Goal: Task Accomplishment & Management: Manage account settings

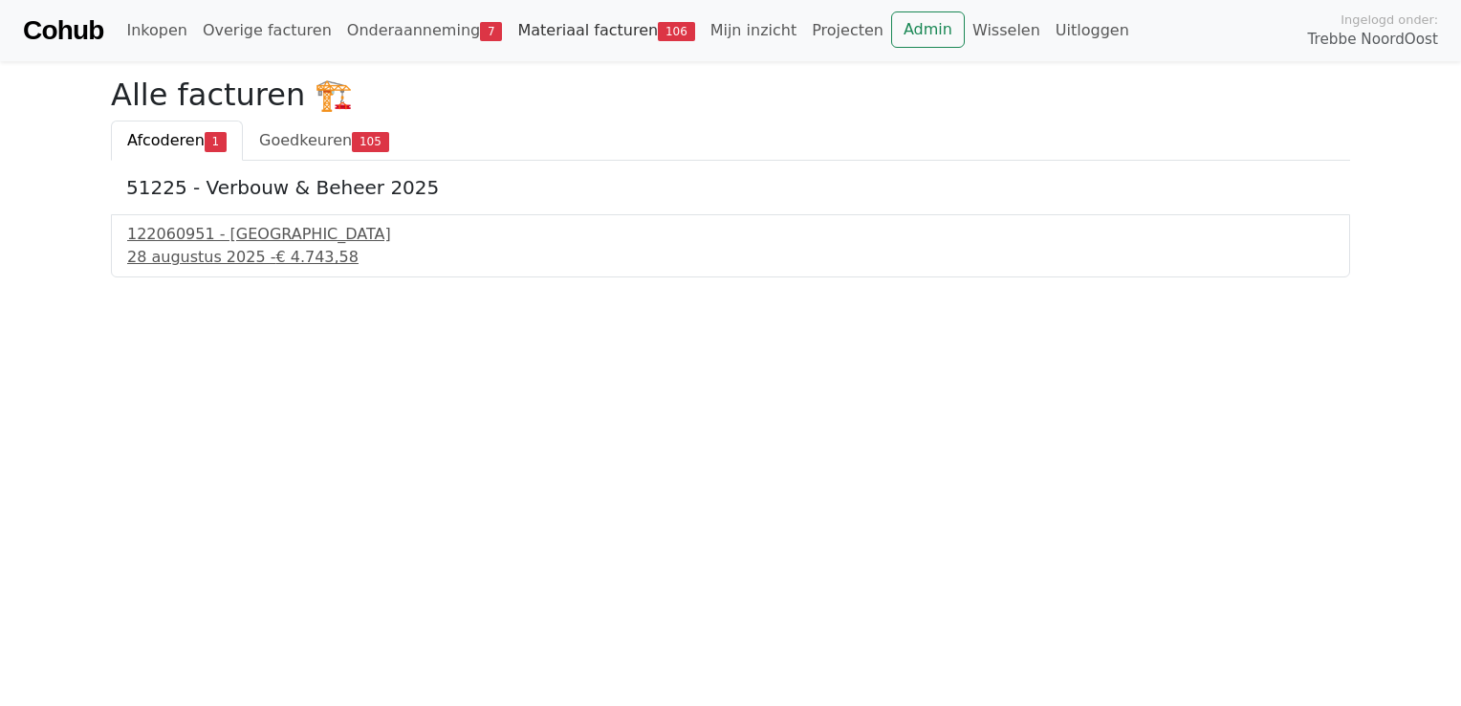
click at [510, 33] on link "Materiaal facturen 106" at bounding box center [606, 30] width 192 height 38
click at [379, 37] on link "Onderaanneming 7" at bounding box center [424, 30] width 171 height 38
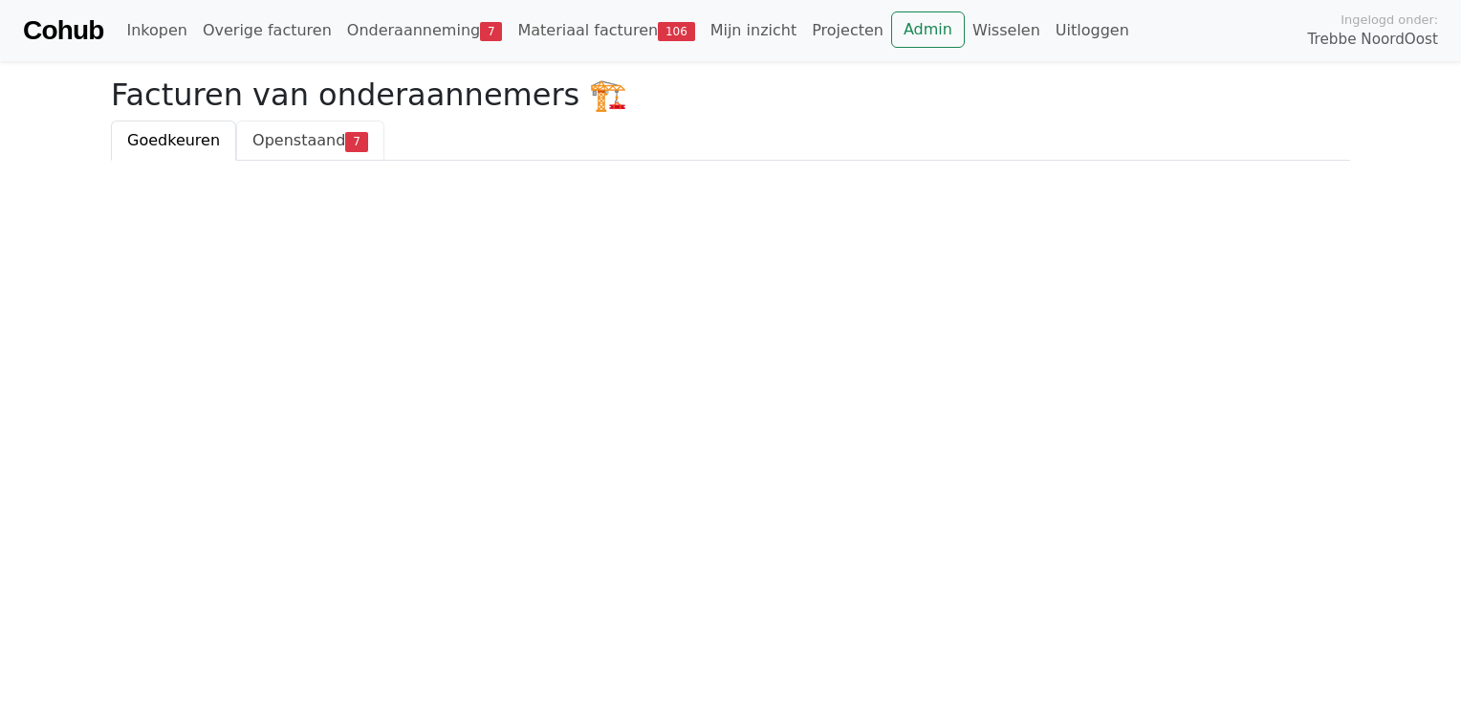
click at [272, 143] on span "Openstaand" at bounding box center [298, 140] width 93 height 18
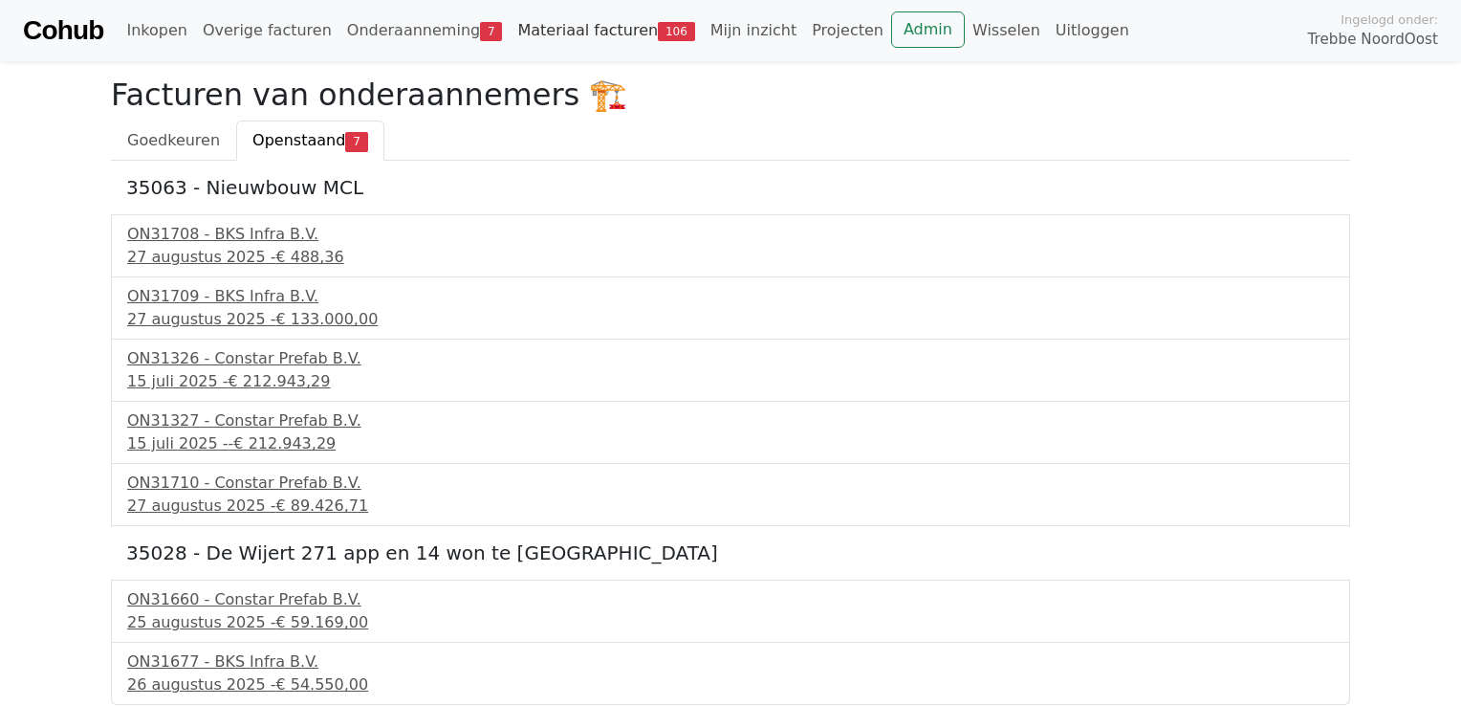
click at [526, 34] on link "Materiaal facturen 106" at bounding box center [606, 30] width 192 height 38
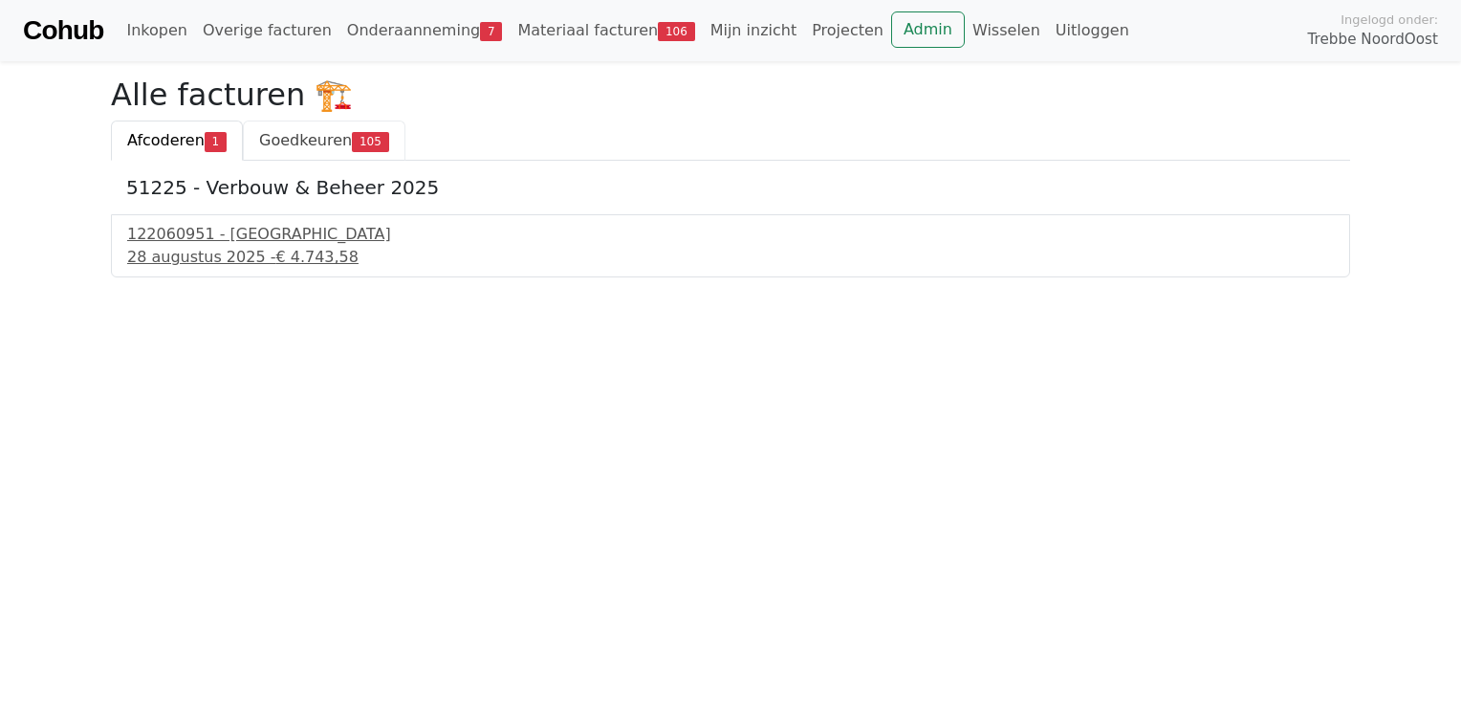
click at [259, 143] on span "Goedkeuren" at bounding box center [305, 140] width 93 height 18
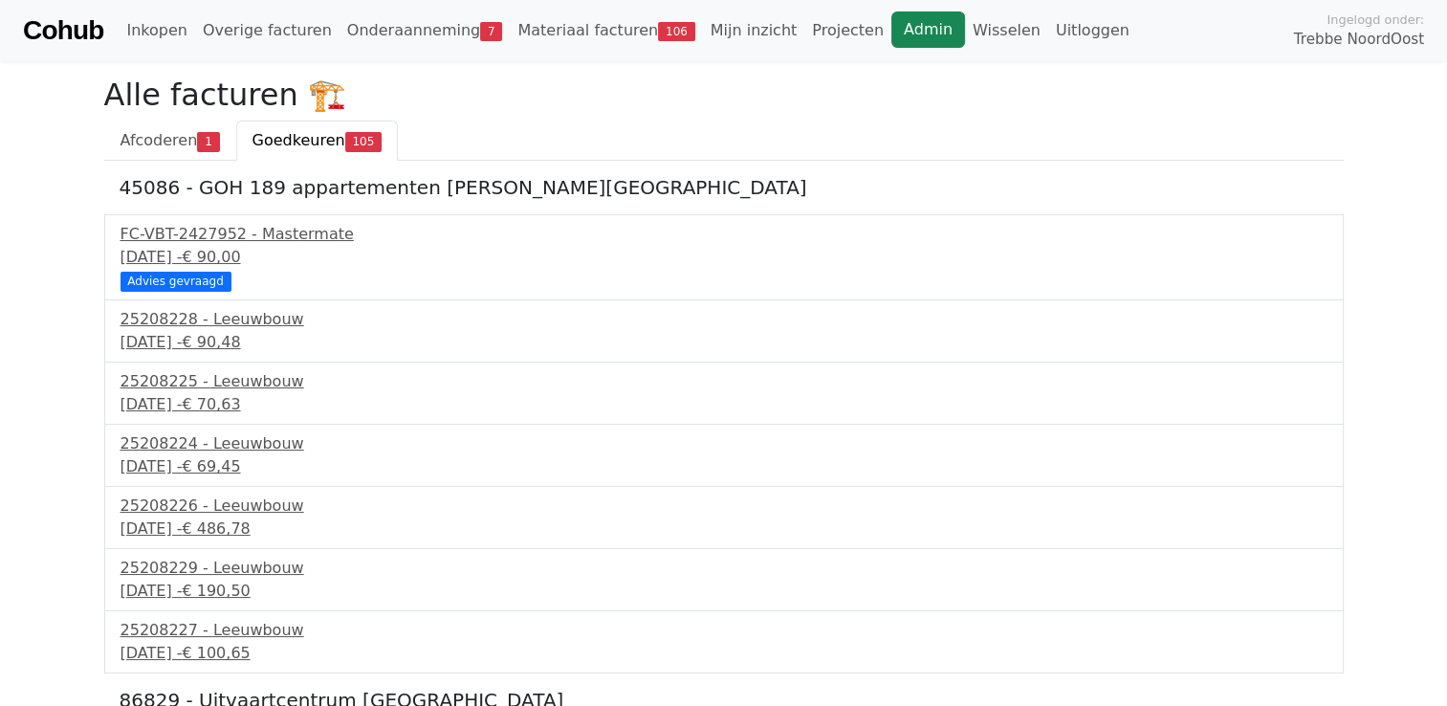
click at [891, 33] on link "Admin" at bounding box center [928, 29] width 74 height 36
